Goal: Answer question/provide support: Share knowledge or assist other users

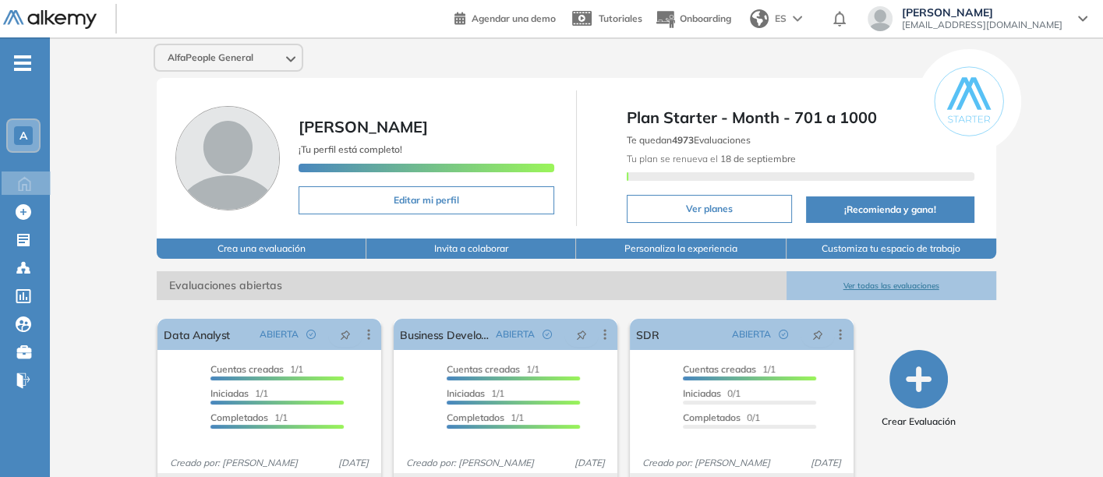
click at [885, 279] on button "Ver todas las evaluaciones" at bounding box center [891, 285] width 210 height 29
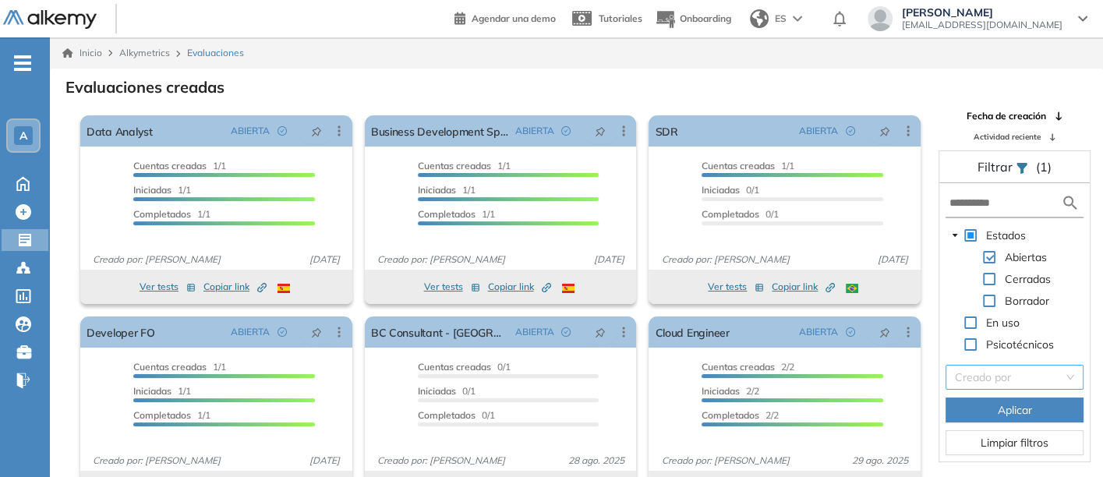
click at [991, 376] on input "search" at bounding box center [1009, 377] width 108 height 23
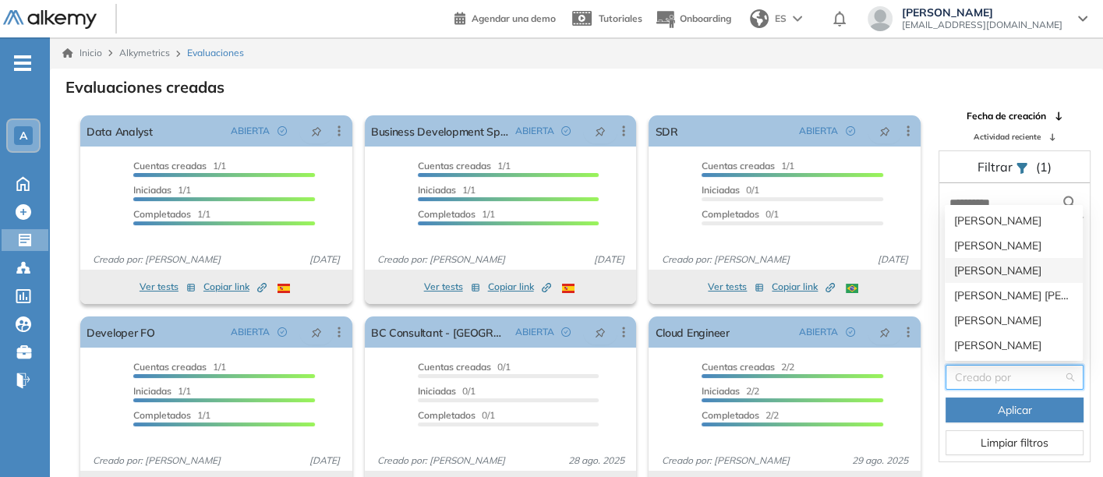
click at [977, 263] on div "[PERSON_NAME]" at bounding box center [1013, 270] width 119 height 17
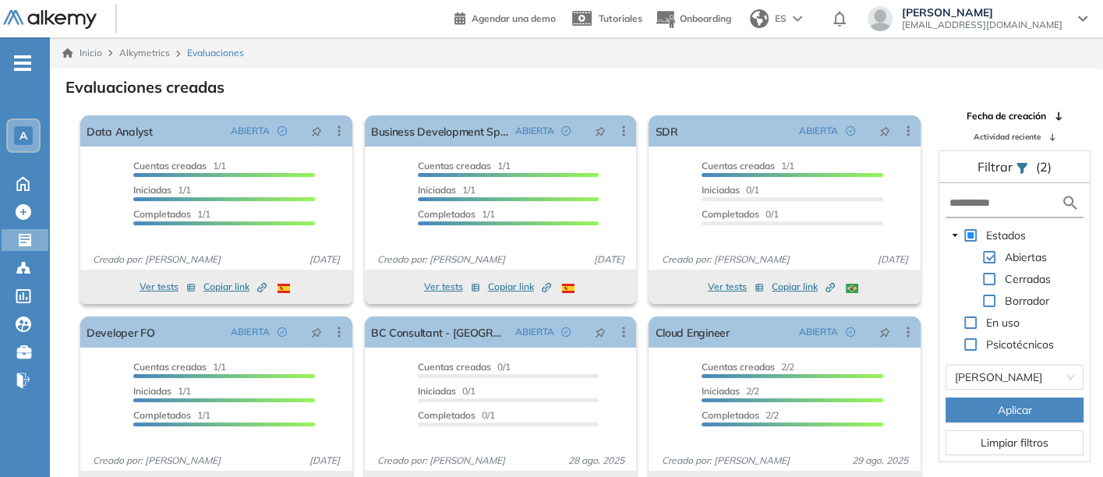
click at [999, 406] on span "Aplicar" at bounding box center [1015, 409] width 34 height 17
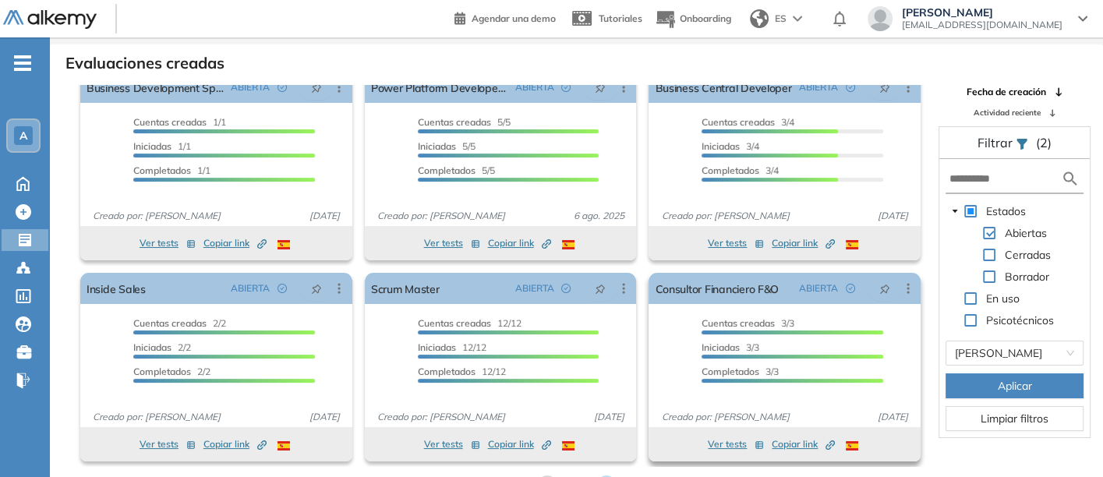
scroll to position [37, 0]
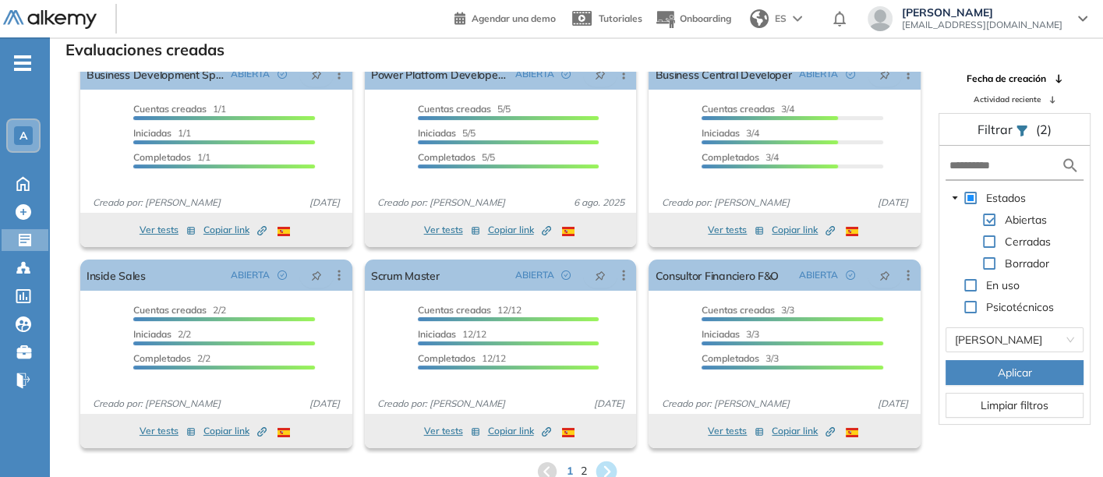
click at [605, 461] on icon at bounding box center [606, 471] width 21 height 21
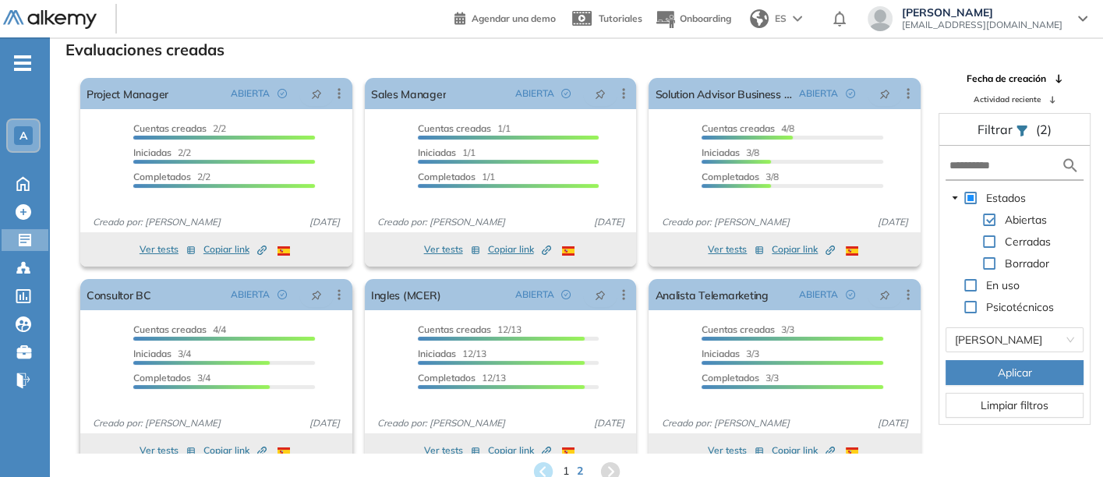
scroll to position [0, 0]
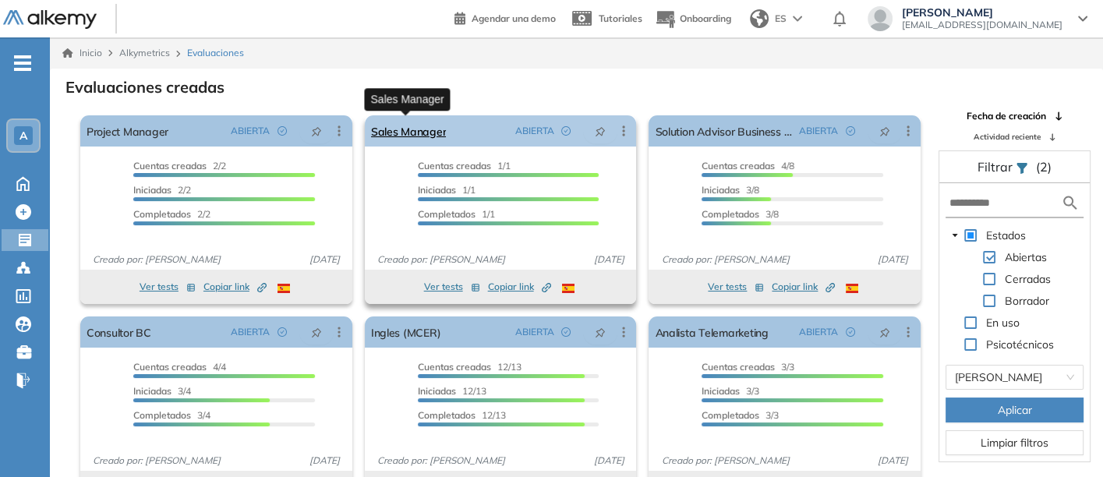
click at [398, 127] on link "Sales Manager" at bounding box center [409, 130] width 76 height 31
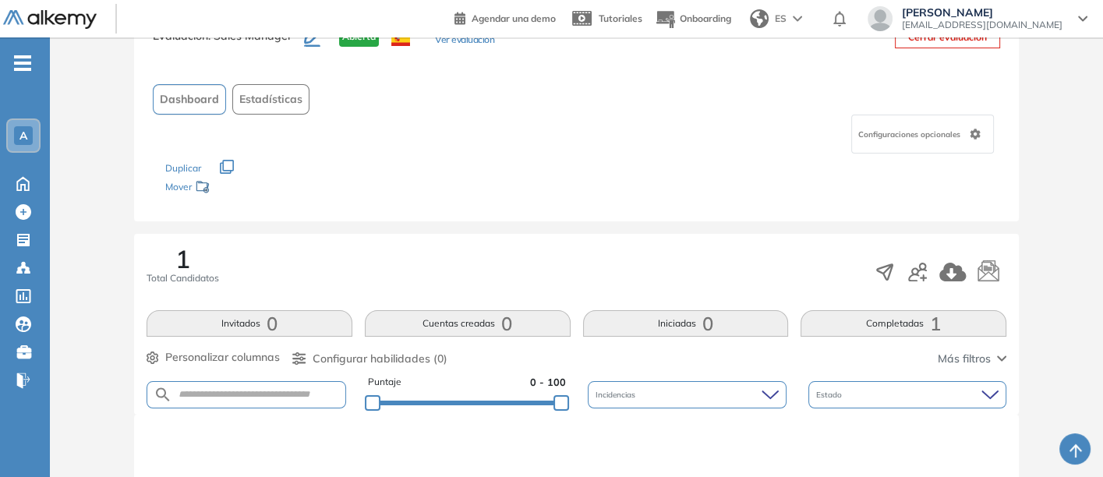
scroll to position [260, 0]
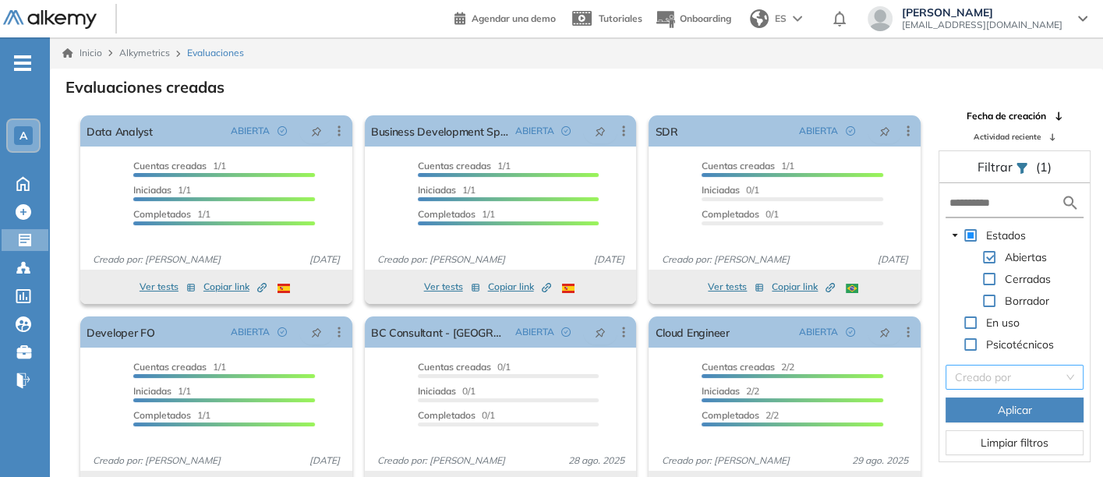
click at [988, 373] on input "search" at bounding box center [1009, 377] width 108 height 23
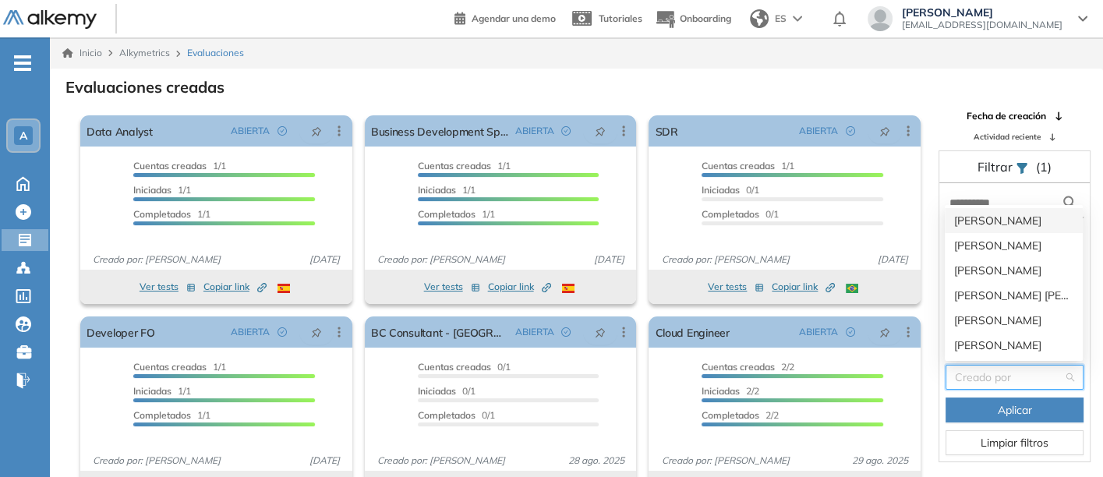
click at [988, 373] on input "search" at bounding box center [1009, 377] width 108 height 23
click at [970, 266] on div "[PERSON_NAME]" at bounding box center [1013, 270] width 119 height 17
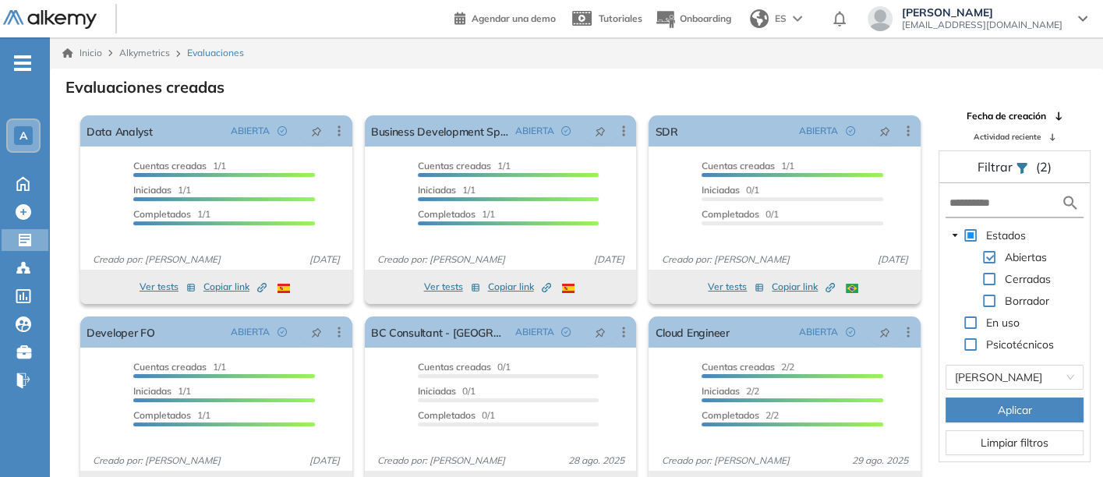
click at [1011, 409] on span "Aplicar" at bounding box center [1015, 409] width 34 height 17
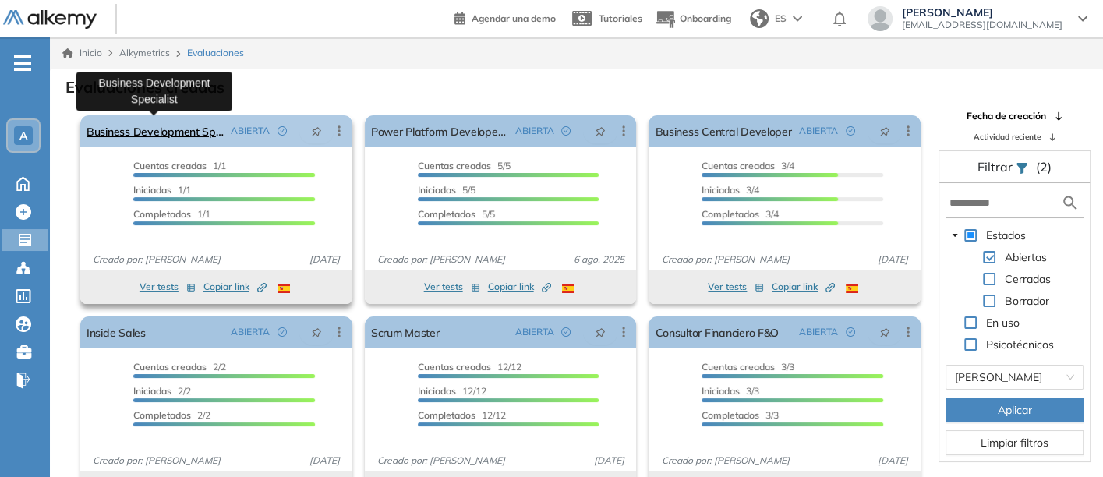
click at [136, 129] on link "Business Development Specialist" at bounding box center [156, 130] width 138 height 31
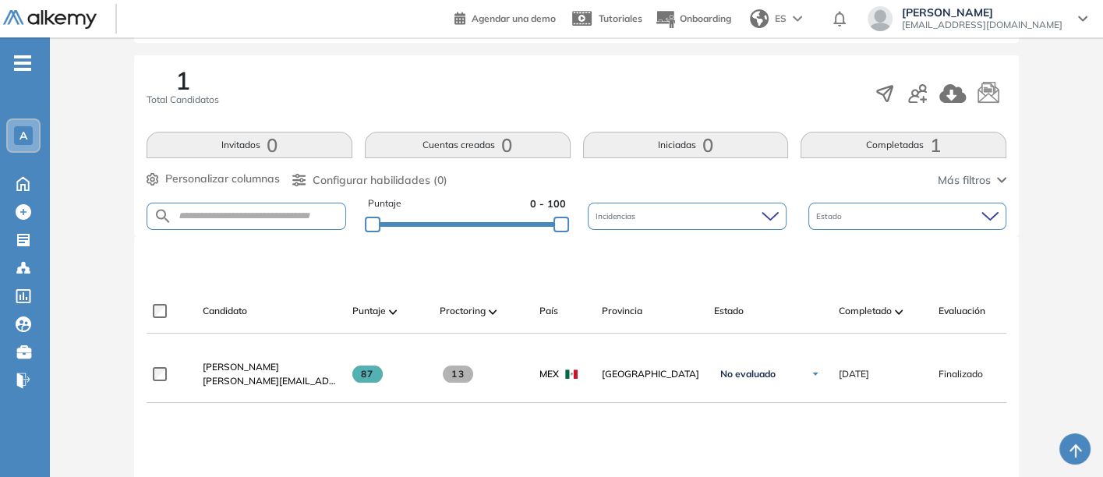
scroll to position [260, 0]
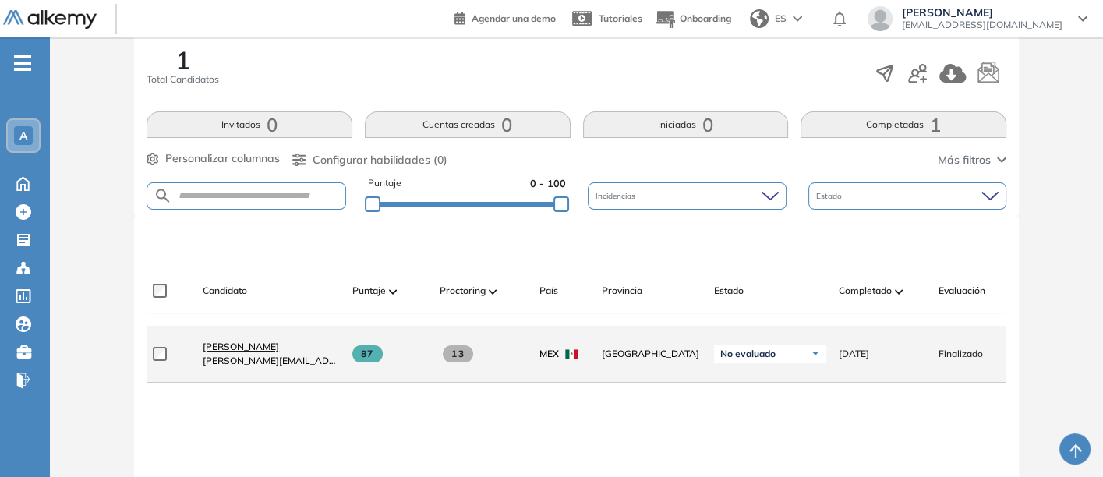
click at [229, 348] on span "[PERSON_NAME]" at bounding box center [241, 347] width 76 height 12
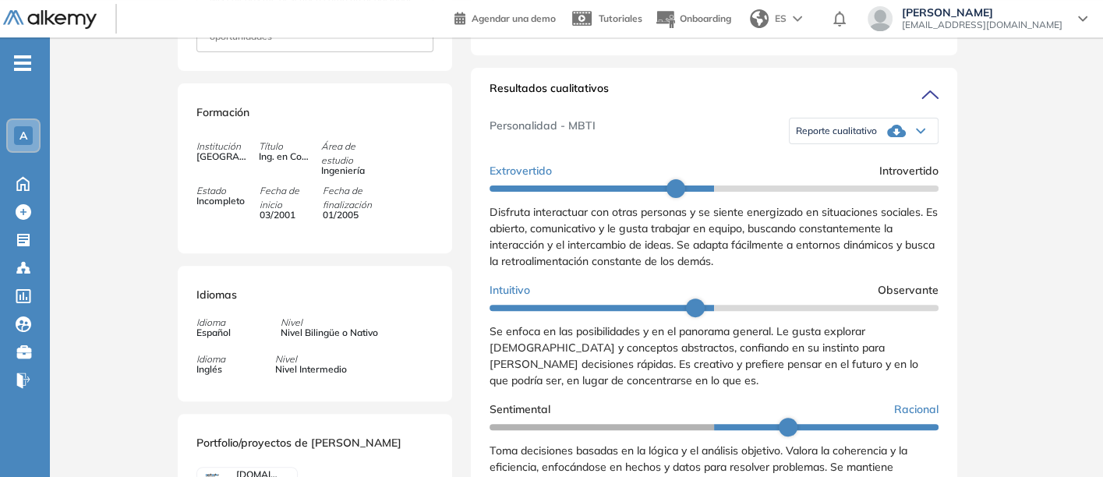
scroll to position [502, 0]
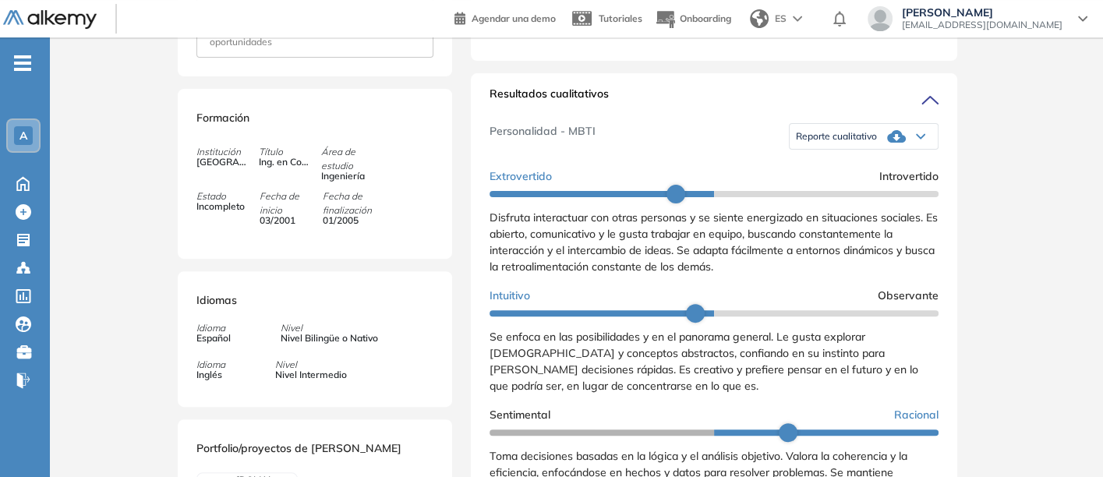
click at [824, 143] on span "Reporte cualitativo" at bounding box center [836, 136] width 81 height 12
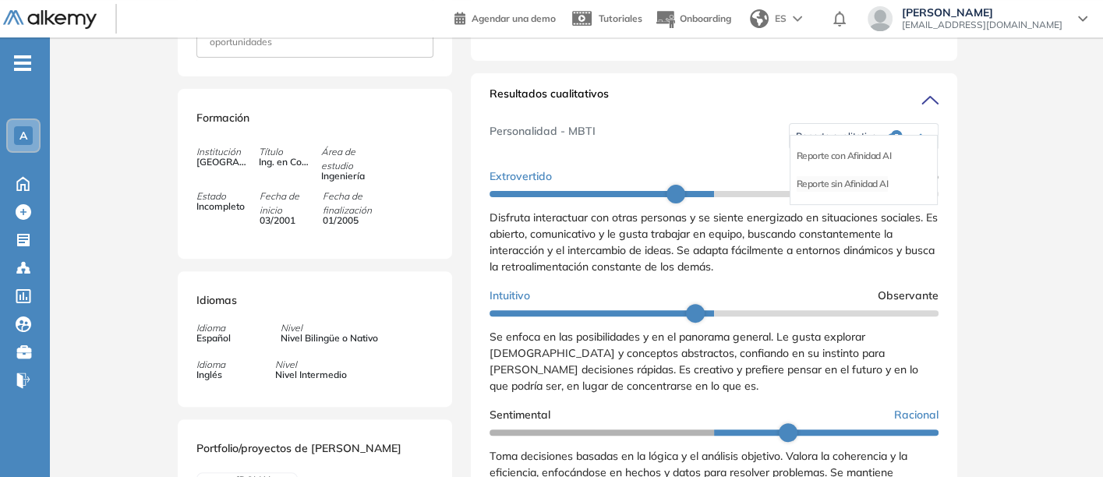
click at [808, 192] on li "Reporte sin Afinidad AI" at bounding box center [843, 184] width 92 height 16
